Goal: Task Accomplishment & Management: Use online tool/utility

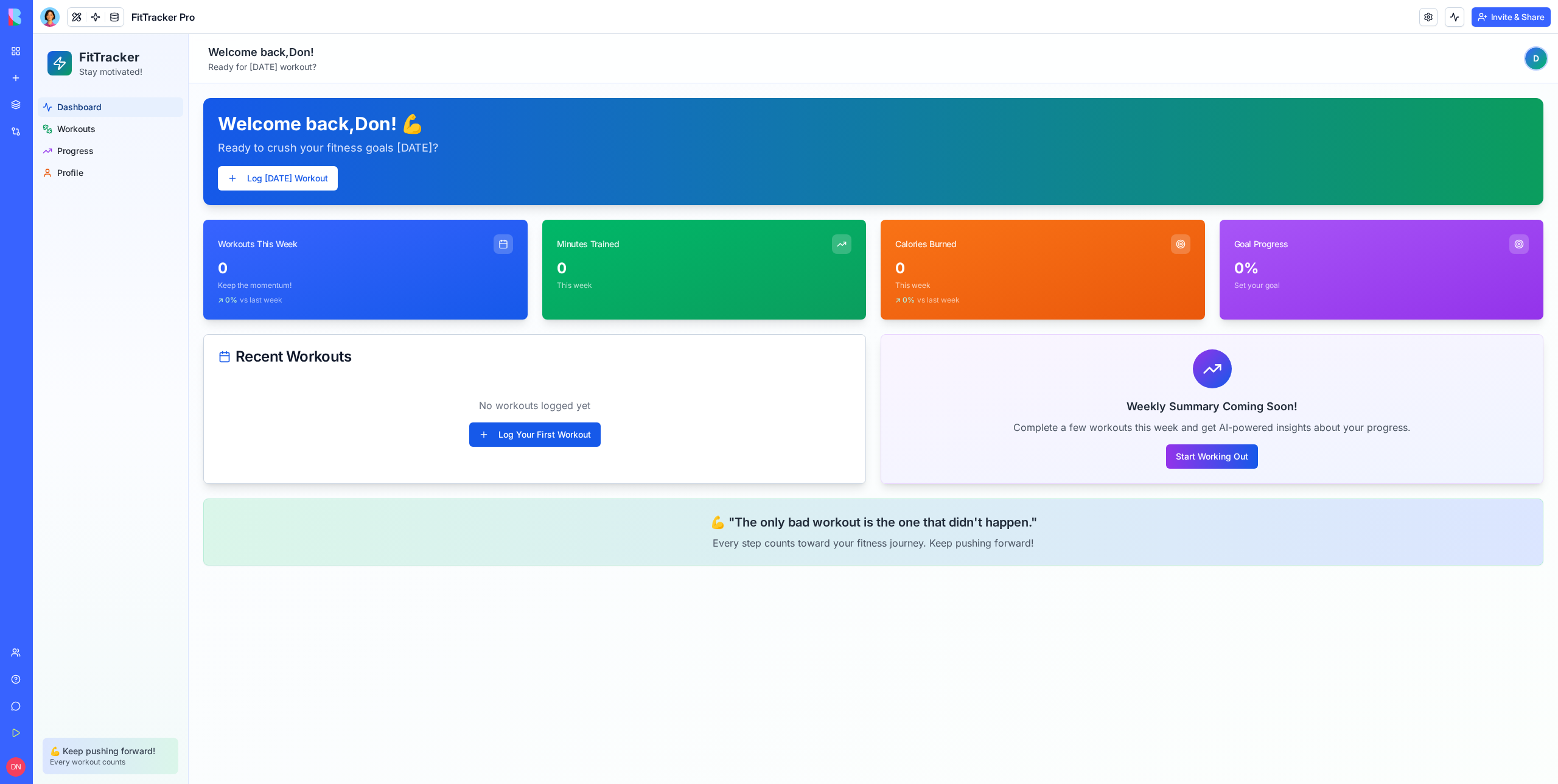
click at [41, 19] on div at bounding box center [50, 17] width 19 height 19
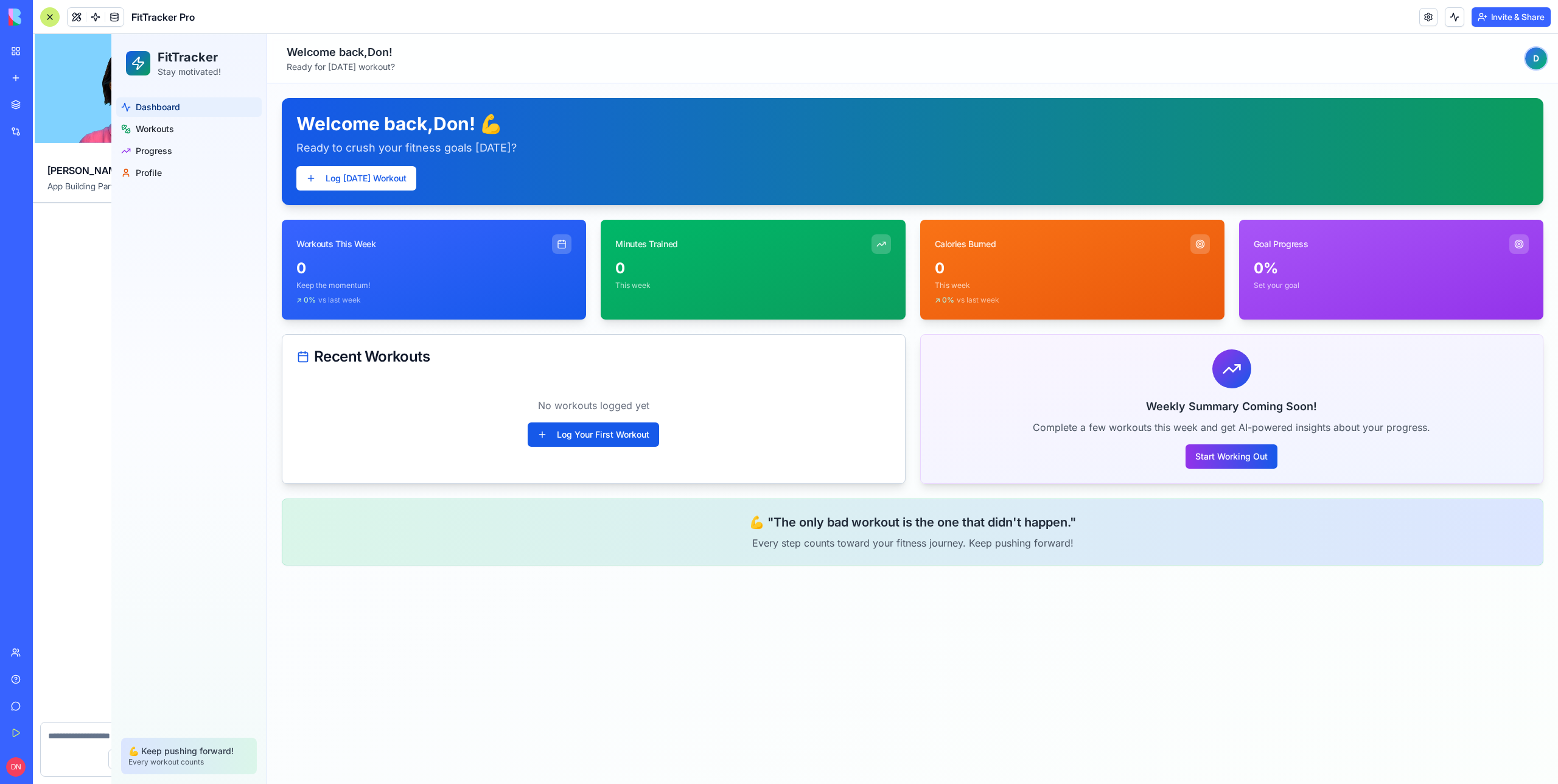
scroll to position [1615, 0]
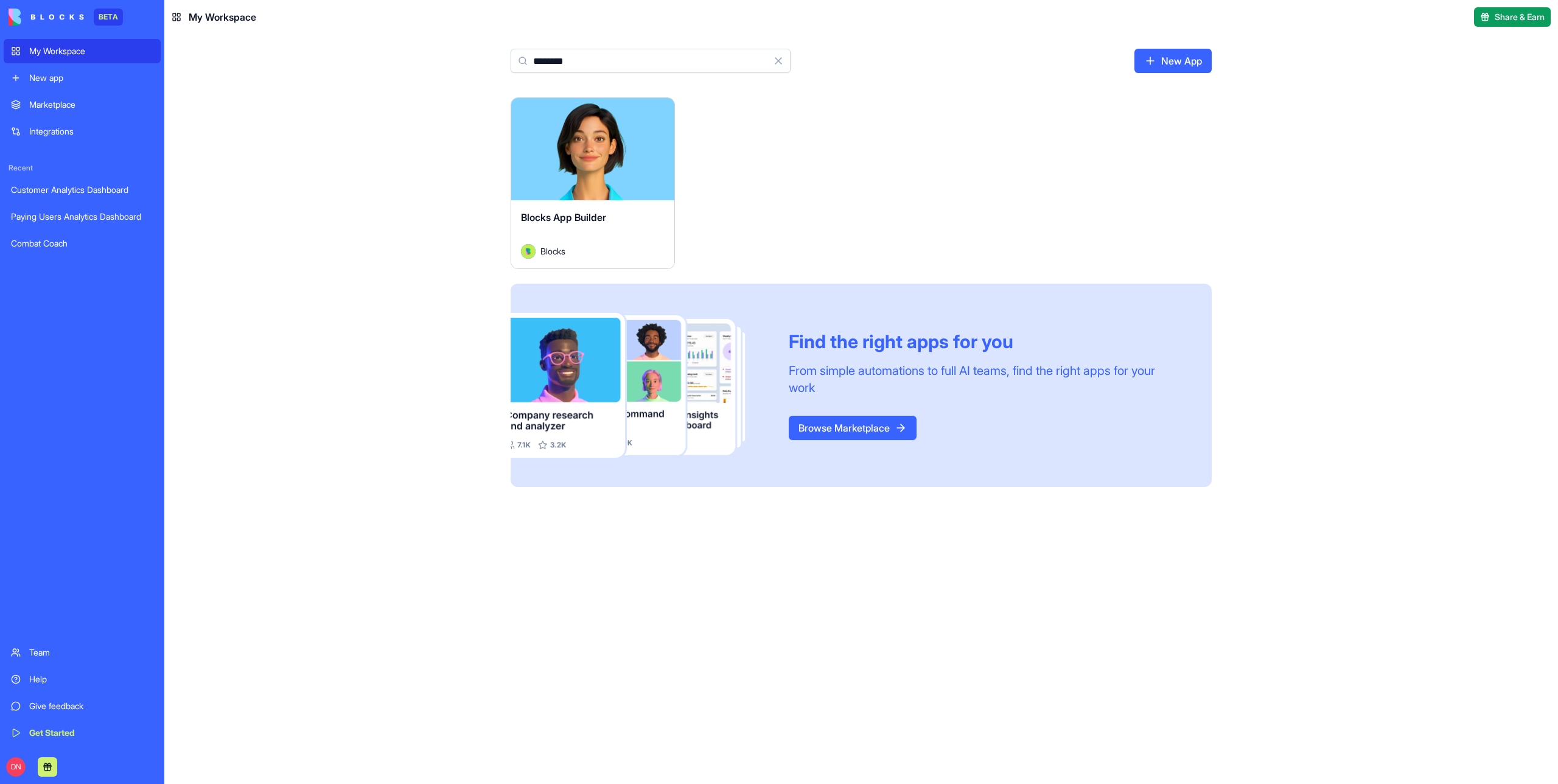
type input "********"
click at [570, 159] on button "Launch" at bounding box center [593, 149] width 91 height 24
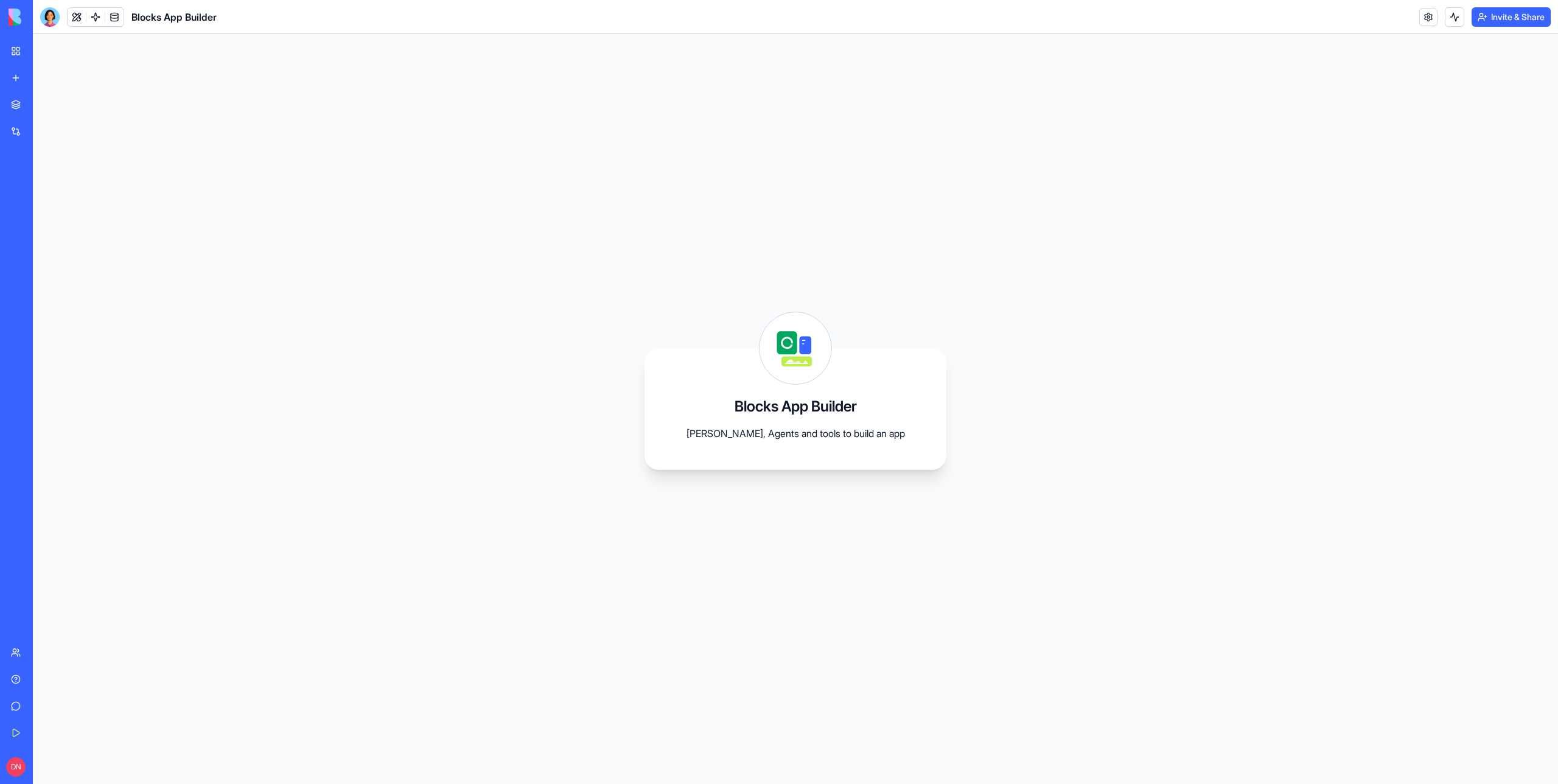
click at [1024, 21] on header "Blocks App Builder Invite & Share" at bounding box center [795, 17] width 1525 height 34
click at [1529, 10] on html "BETA My Workspace New app Marketplace Integrations Recent Customer Analytics Da…" at bounding box center [779, 392] width 1558 height 784
click at [1491, 110] on span "Switch to old builder" at bounding box center [1499, 108] width 78 height 12
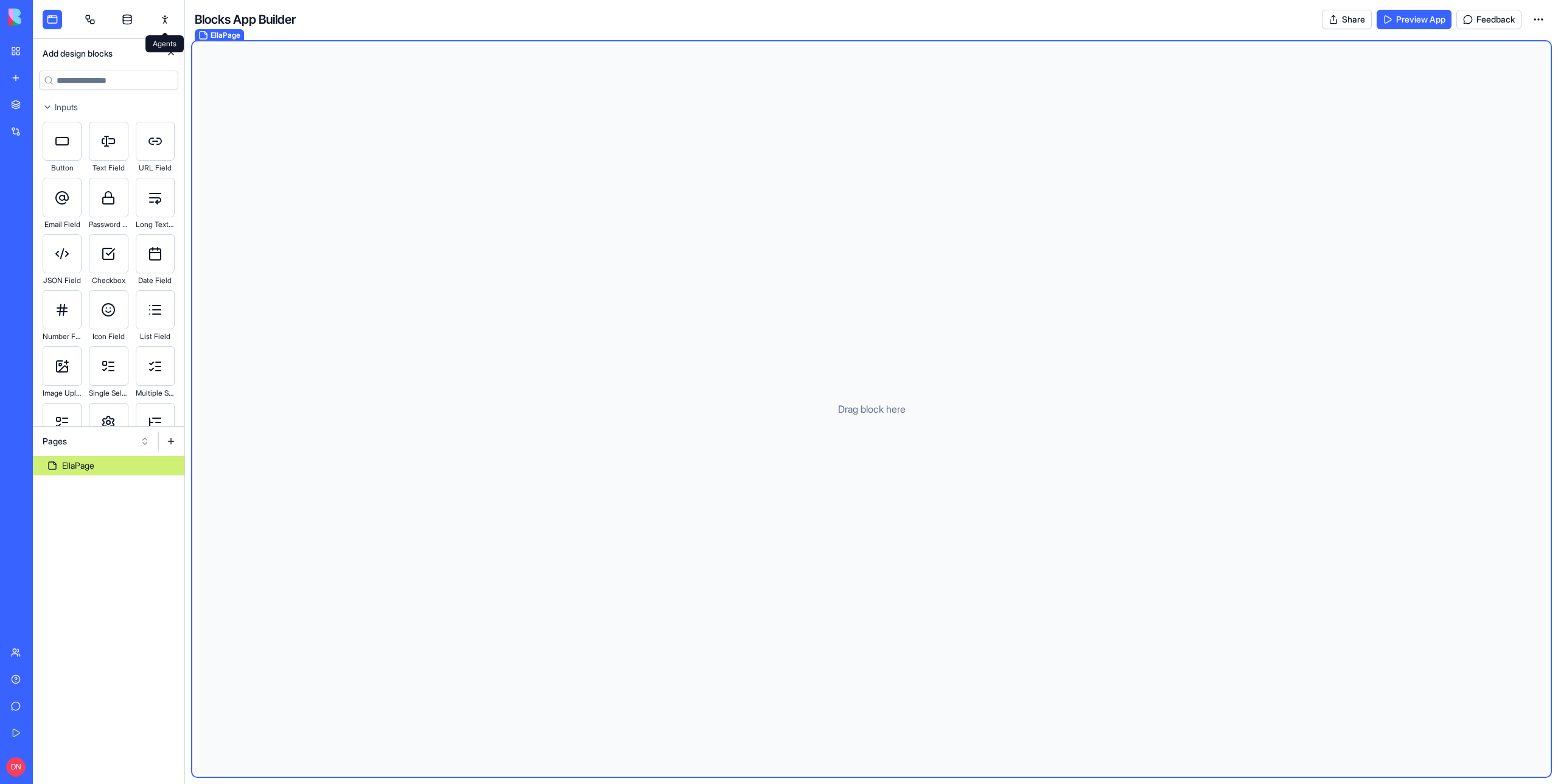
click at [158, 23] on link at bounding box center [165, 19] width 19 height 19
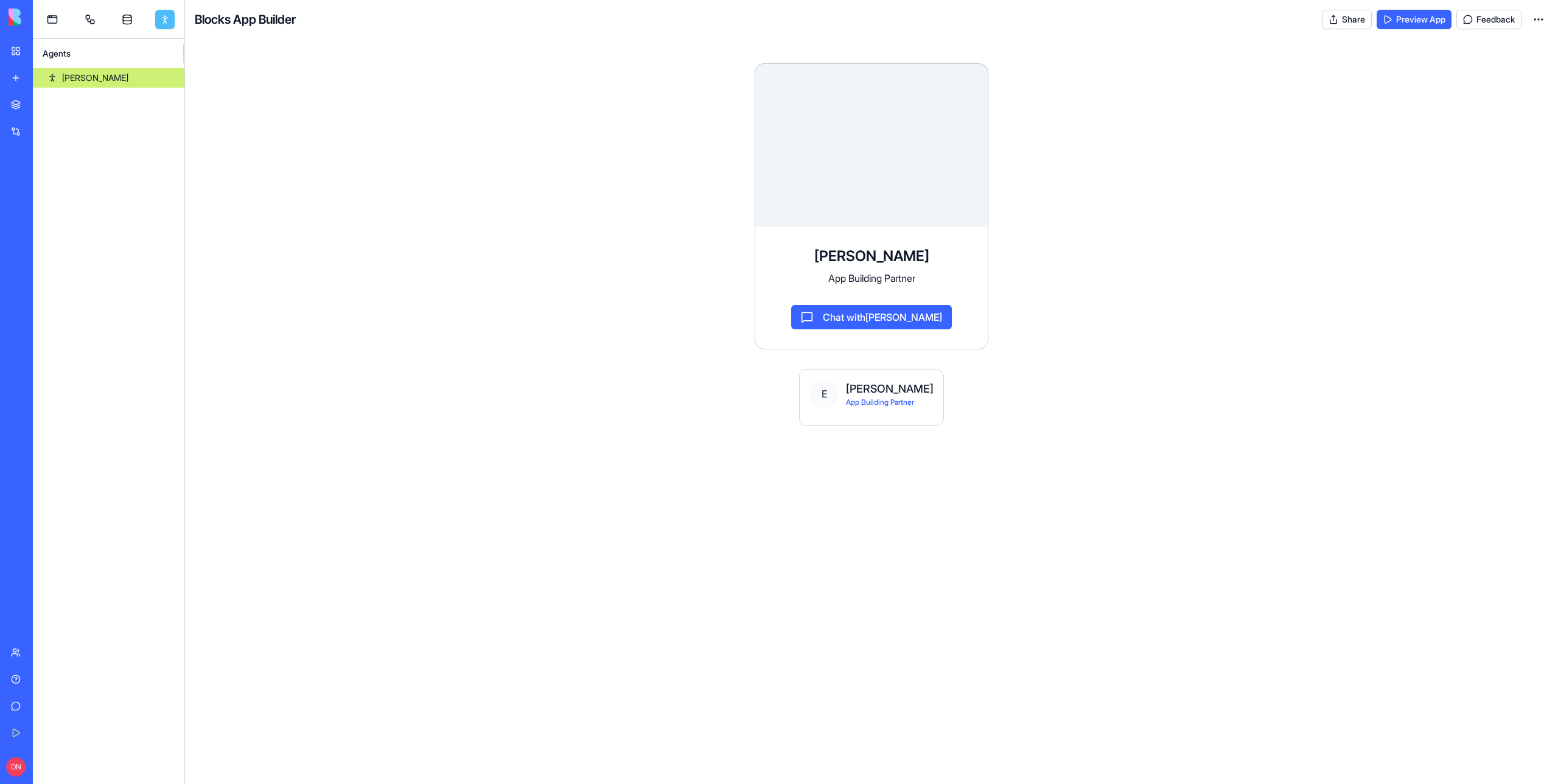
click at [103, 74] on link "[PERSON_NAME]" at bounding box center [108, 78] width 152 height 19
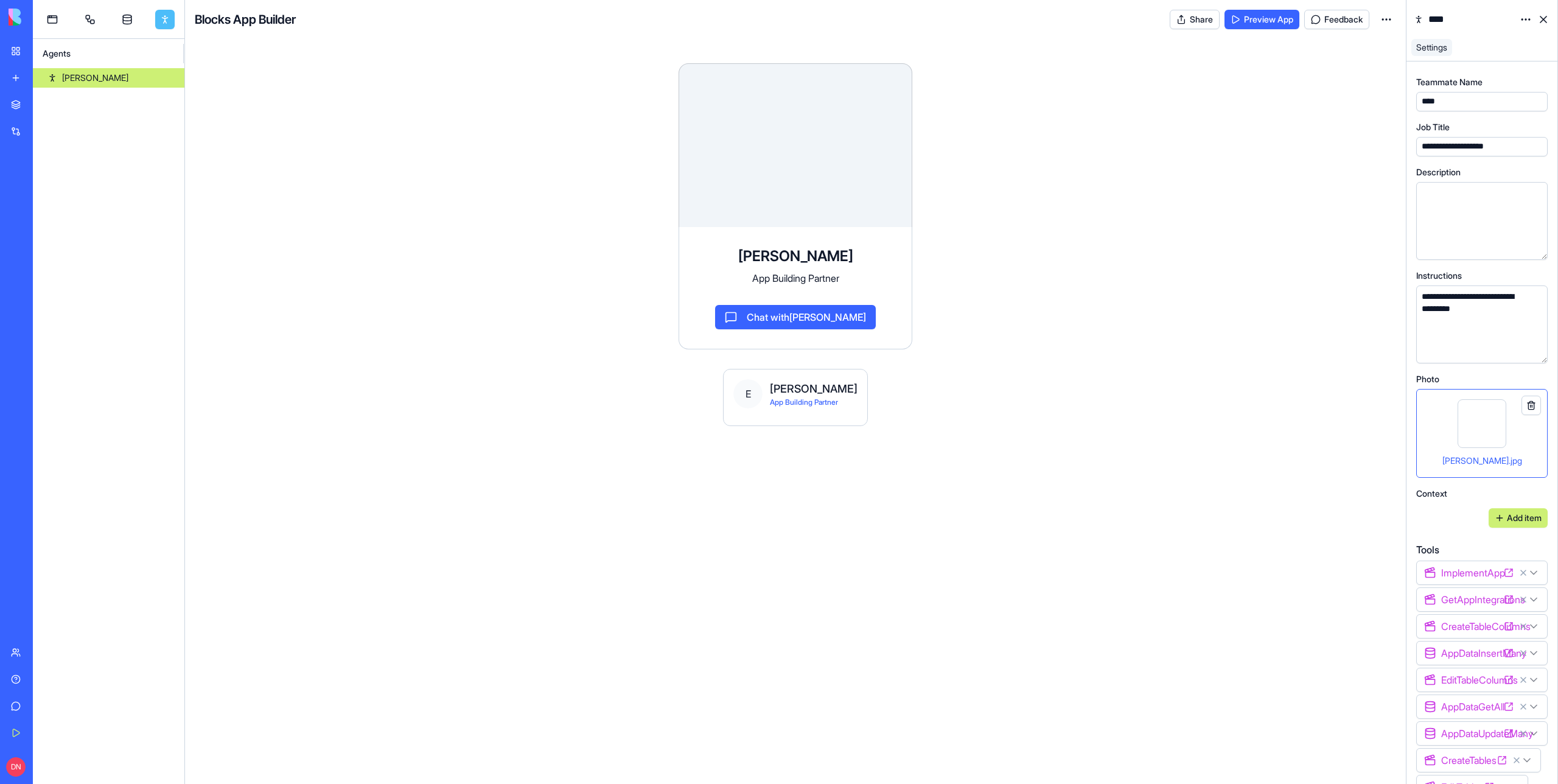
scroll to position [475, 0]
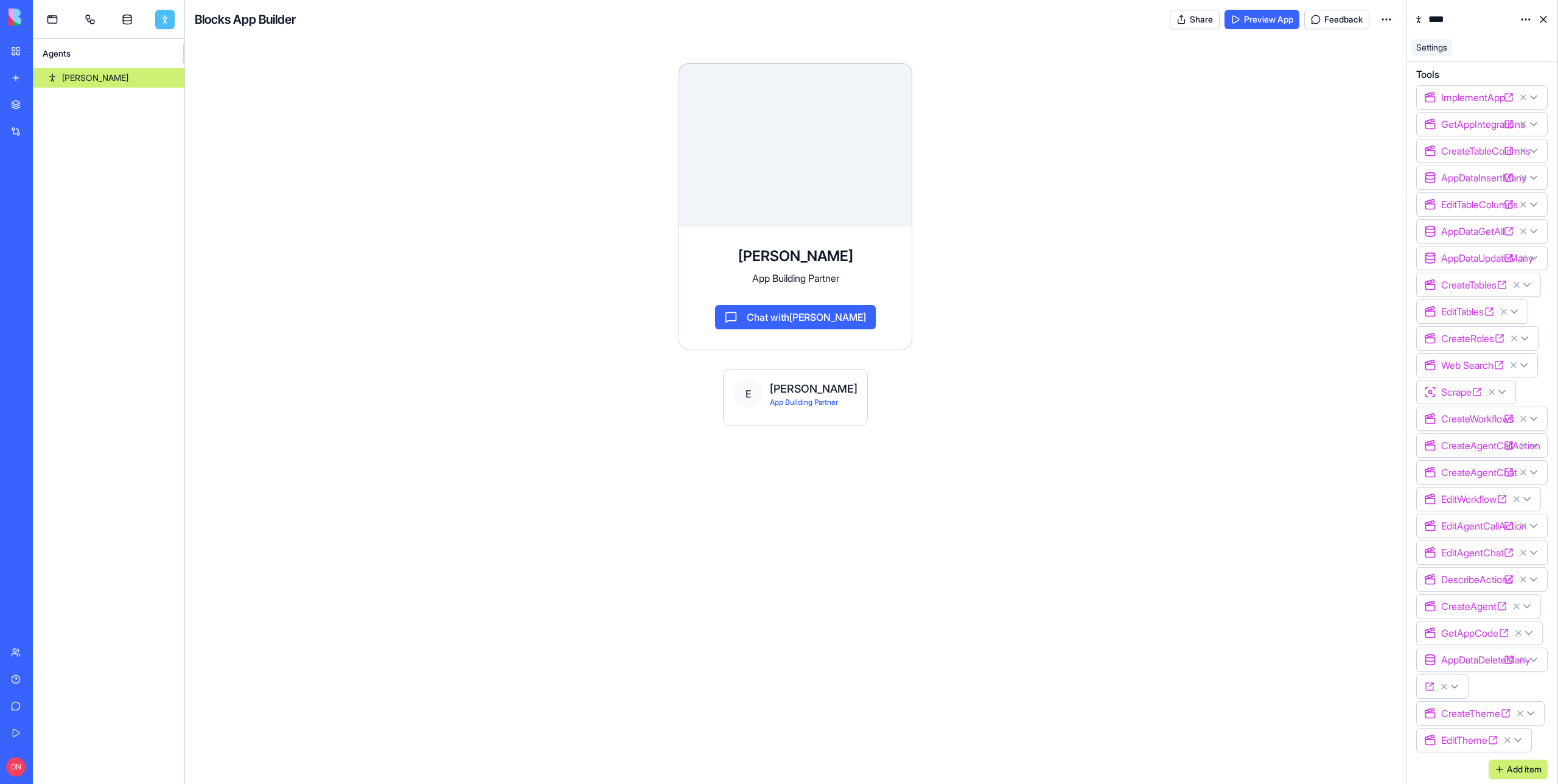
click at [1523, 712] on icon at bounding box center [1520, 712] width 5 height 5
click at [1506, 741] on icon at bounding box center [1507, 740] width 10 height 10
click at [1251, 508] on div "Ella App Building Partner Chat with Ella E Ella App Building Partner" at bounding box center [795, 411] width 1201 height 735
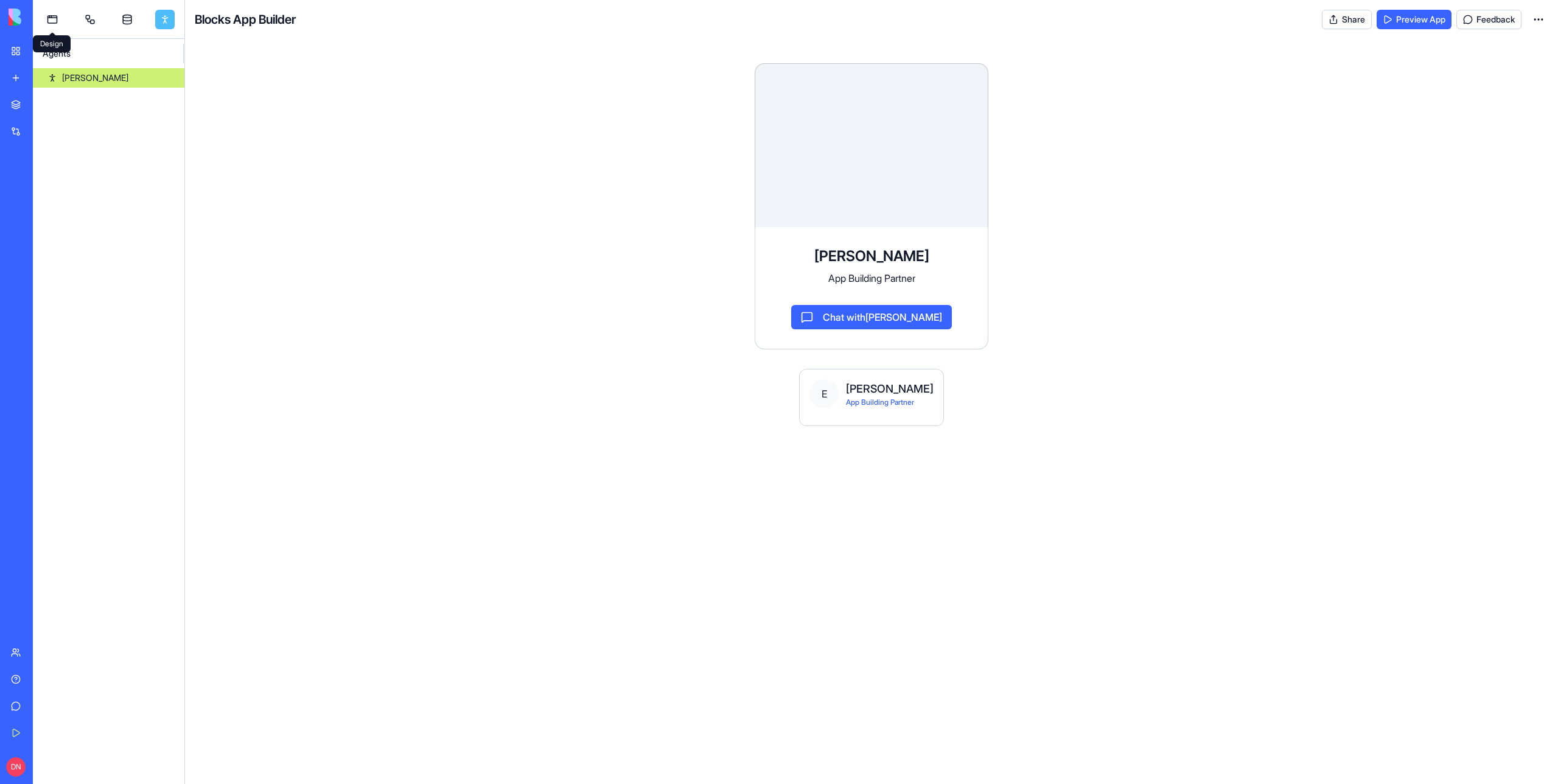
click at [46, 15] on link at bounding box center [52, 19] width 19 height 19
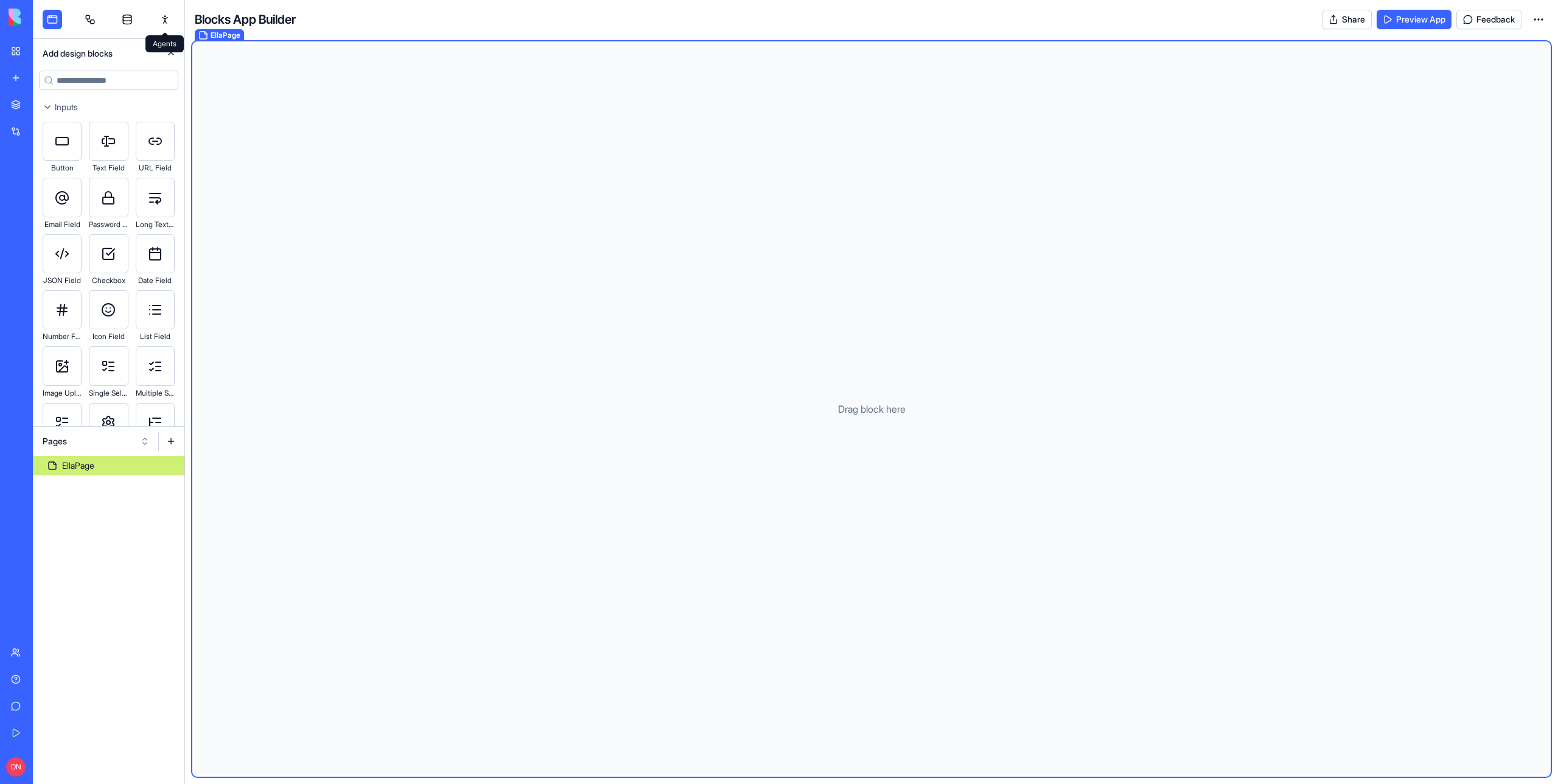
click at [165, 23] on link at bounding box center [165, 19] width 19 height 19
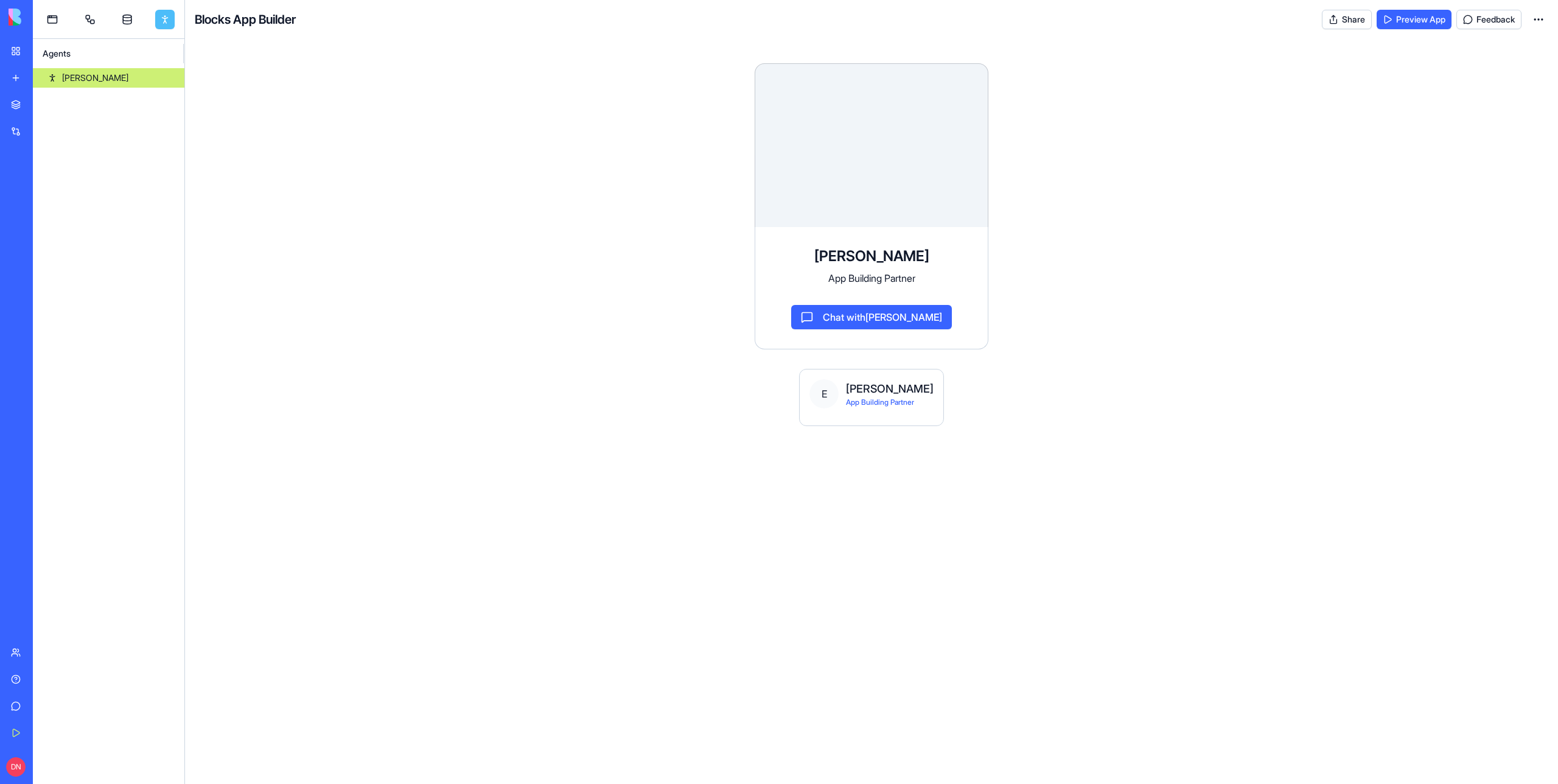
click at [105, 82] on link "[PERSON_NAME]" at bounding box center [108, 78] width 152 height 19
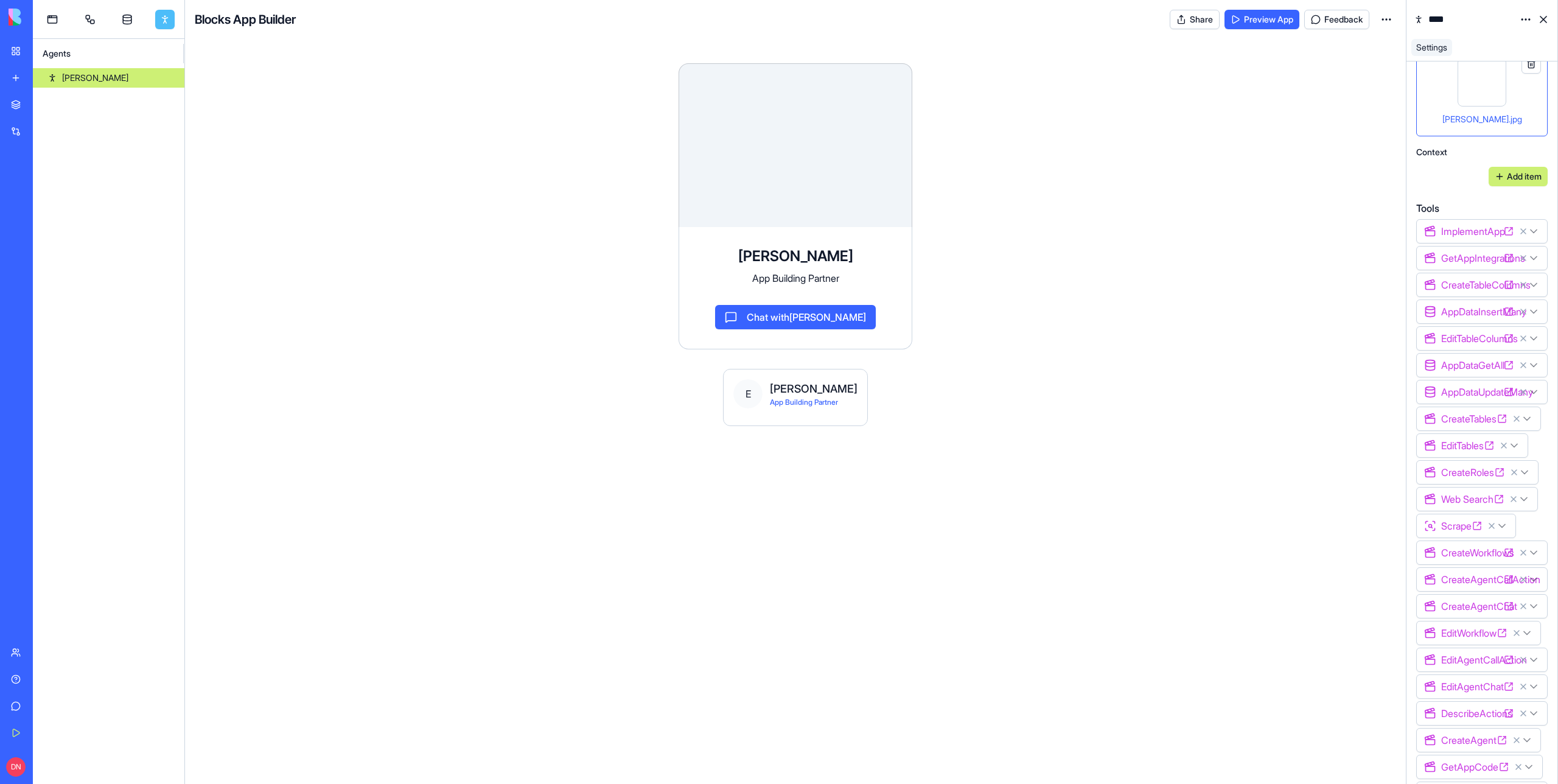
scroll to position [475, 0]
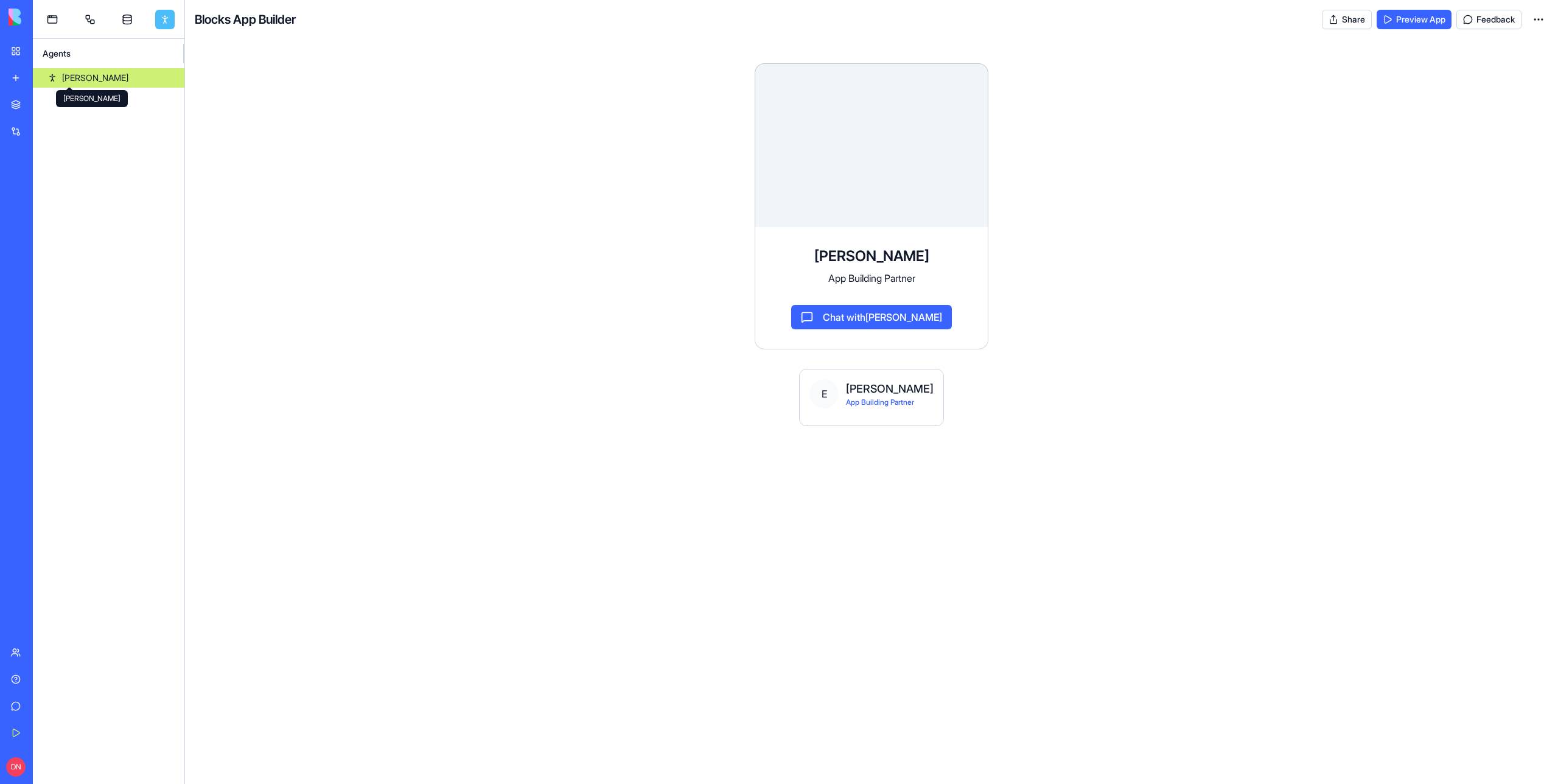
click at [74, 83] on div "[PERSON_NAME]" at bounding box center [95, 78] width 66 height 12
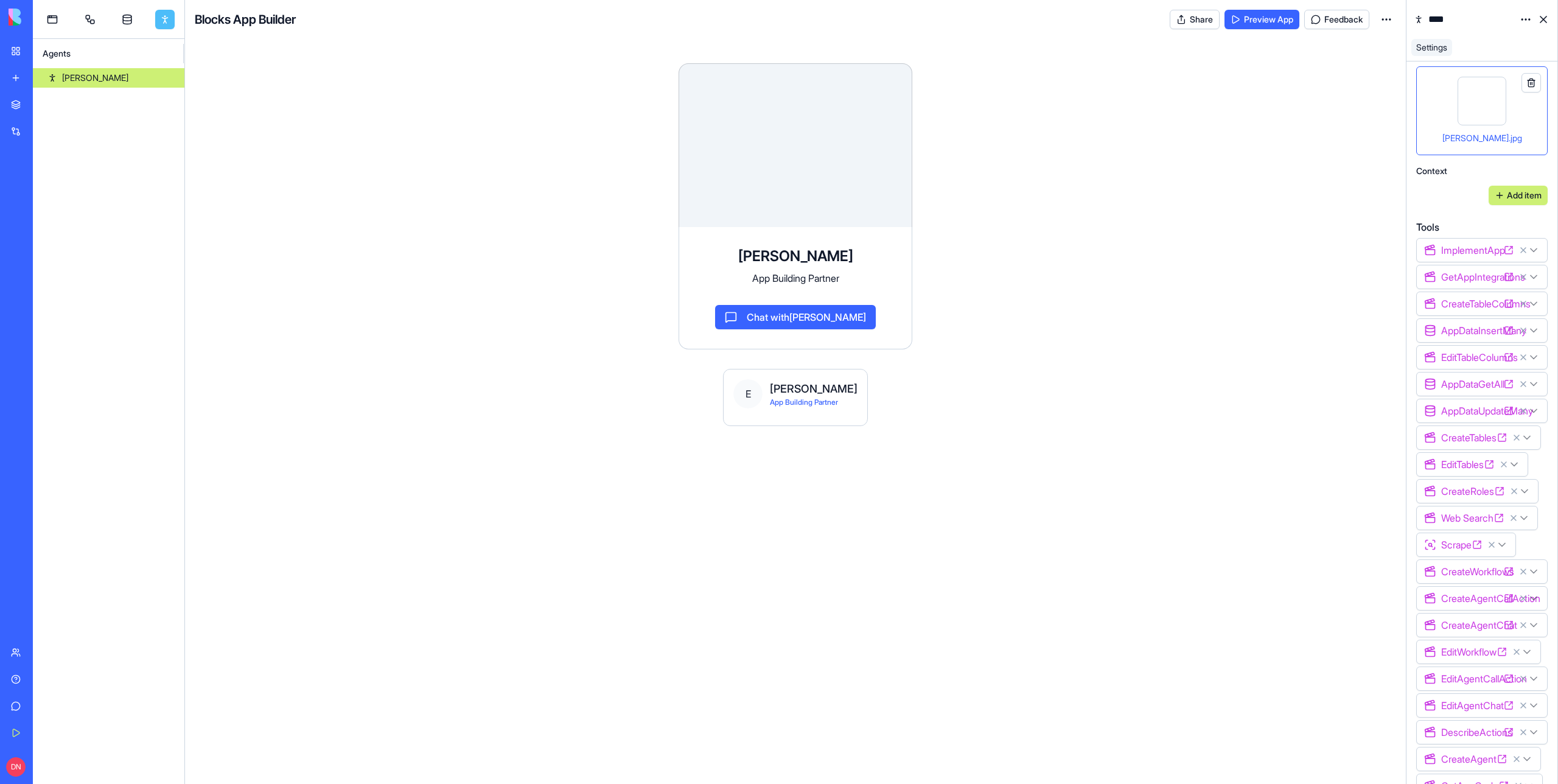
scroll to position [475, 0]
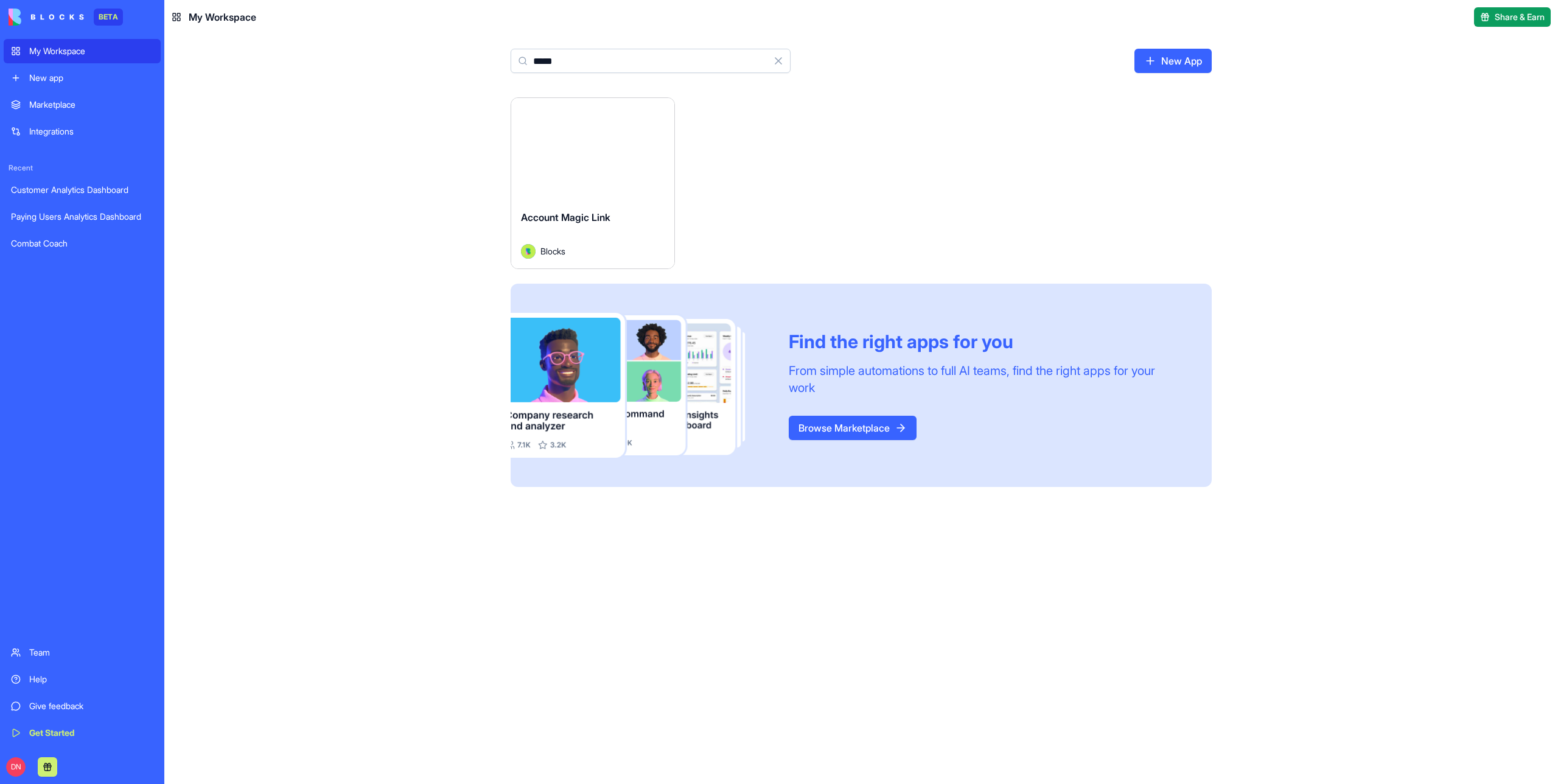
type input "*****"
click at [606, 160] on button "Launch" at bounding box center [593, 149] width 91 height 24
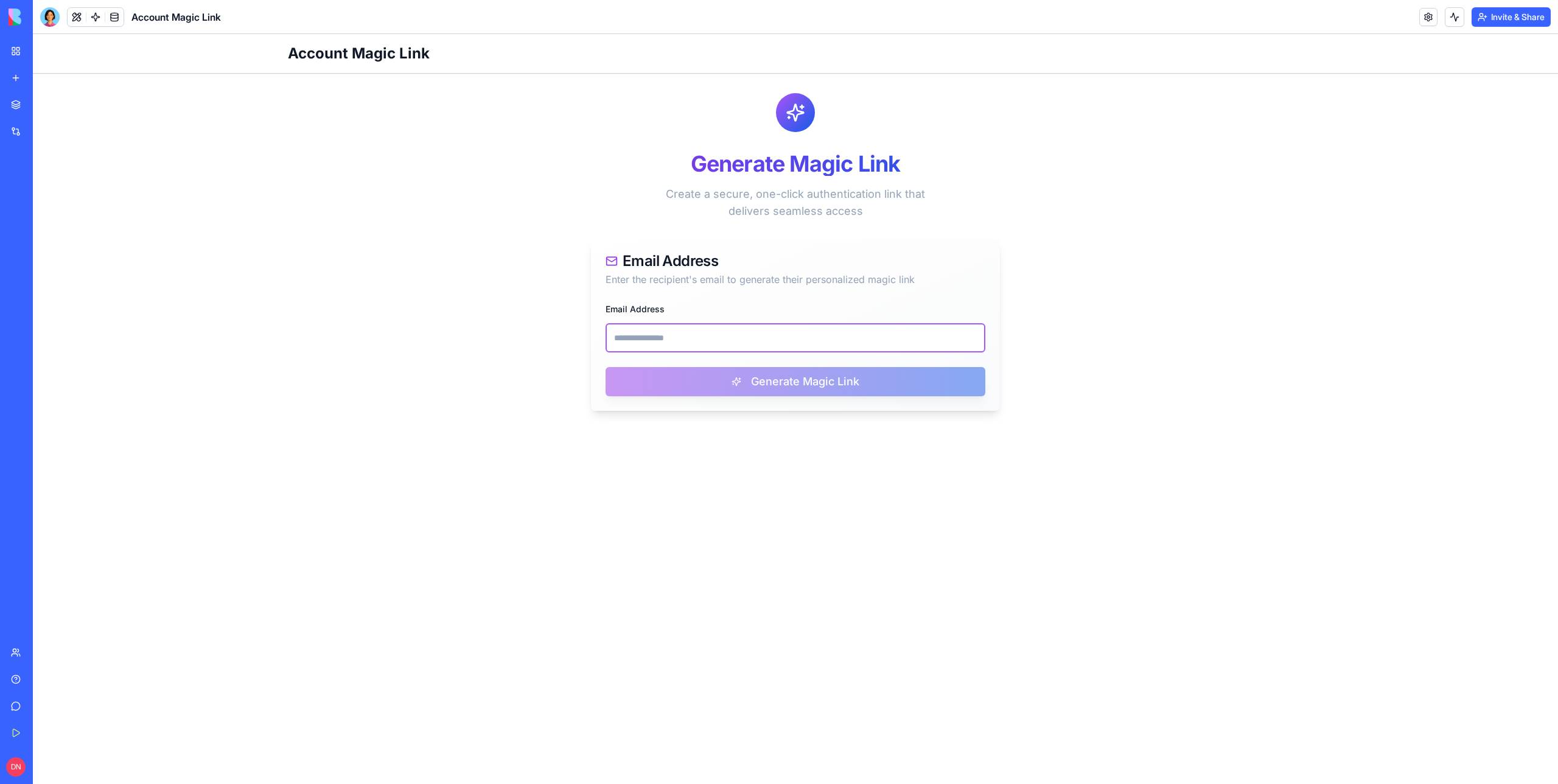
click at [694, 341] on input "Email Address" at bounding box center [795, 338] width 380 height 29
paste input "**********"
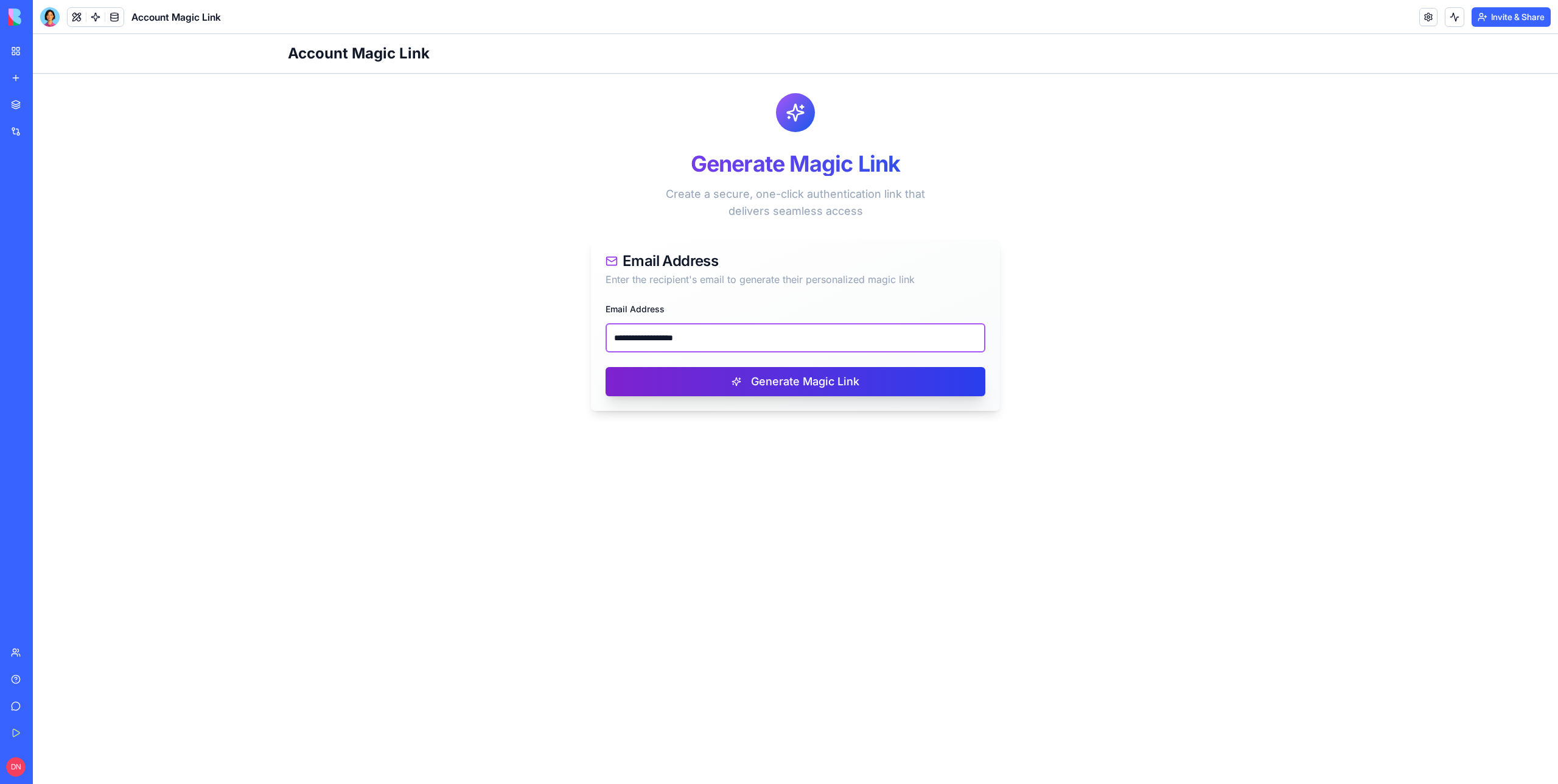
type input "**********"
click at [758, 375] on button "Generate Magic Link" at bounding box center [795, 382] width 380 height 29
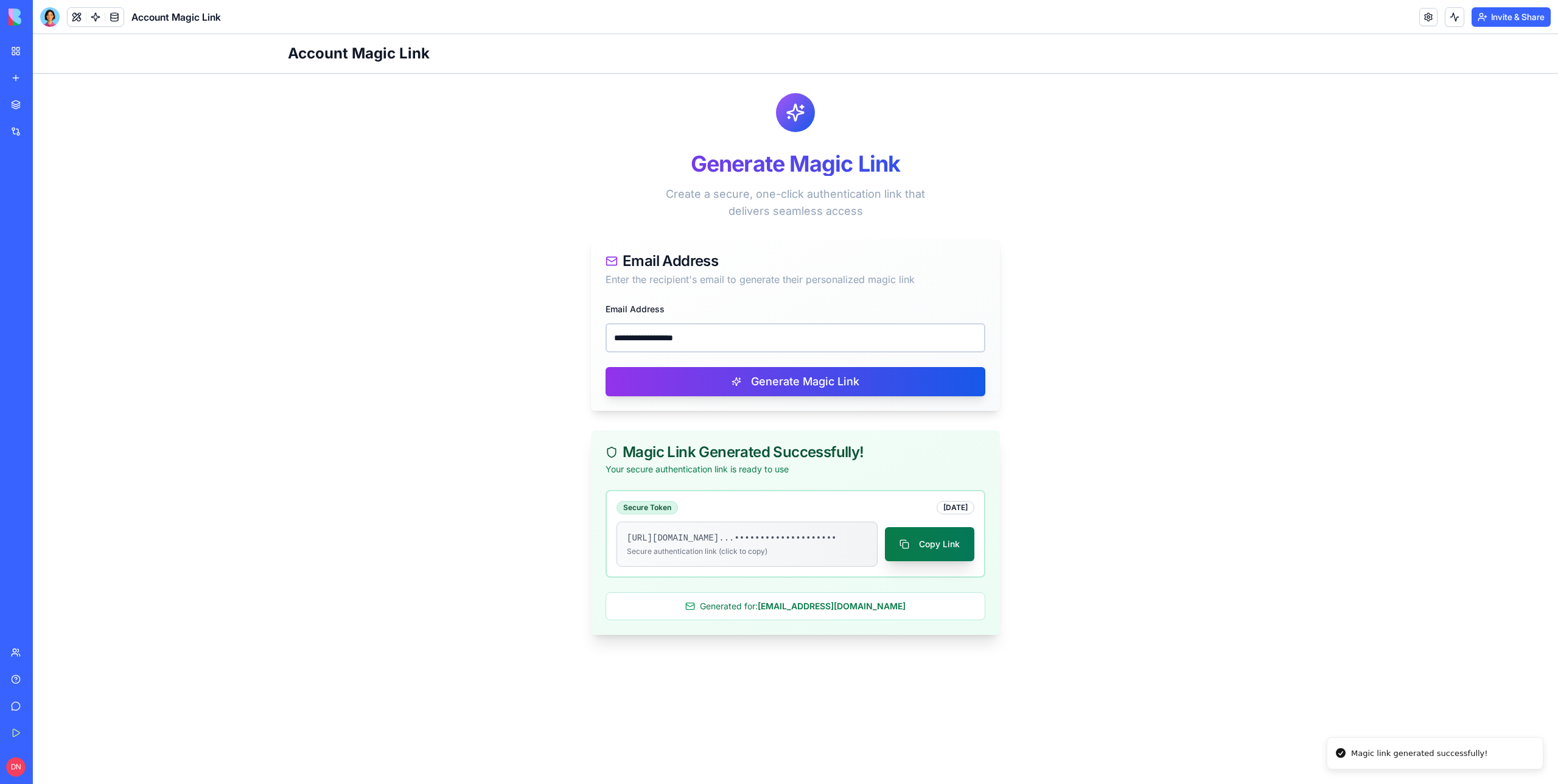
click at [937, 542] on button "Copy Link" at bounding box center [930, 544] width 90 height 34
